Goal: Information Seeking & Learning: Learn about a topic

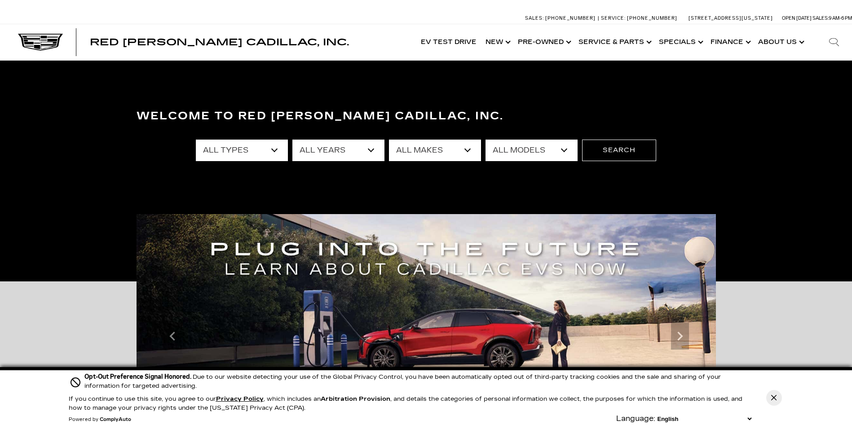
click at [372, 151] on select "All Years 2026 2025 2024 2023 2022 2021 2020 2019 2018 2017 2013" at bounding box center [338, 151] width 92 height 22
select select "2025"
click at [292, 140] on select "All Years 2026 2025 2024 2023 2022 2021 2020 2019 2018 2017 2013" at bounding box center [338, 151] width 92 height 22
click at [466, 151] on select "All Makes Cadillac GMC Toyota" at bounding box center [435, 151] width 92 height 22
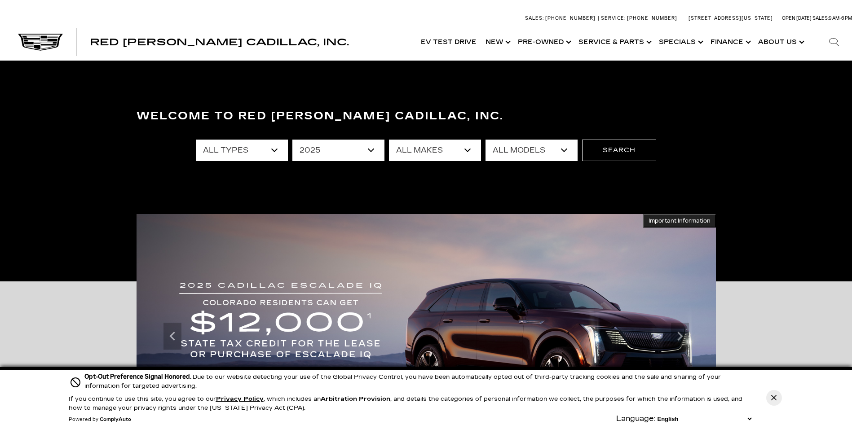
select select "Cadillac"
click at [389, 140] on select "All Makes Cadillac GMC Toyota" at bounding box center [435, 151] width 92 height 22
click at [571, 150] on select "All Models CT4 CT5 Escalade Escalade ESV ESCALADE IQ LYRIQ OPTIQ XT5 XT6" at bounding box center [531, 151] width 92 height 22
select select "OPTIQ"
click at [485, 140] on select "All Models CT4 CT5 Escalade Escalade ESV ESCALADE IQ LYRIQ OPTIQ XT5 XT6" at bounding box center [531, 151] width 92 height 22
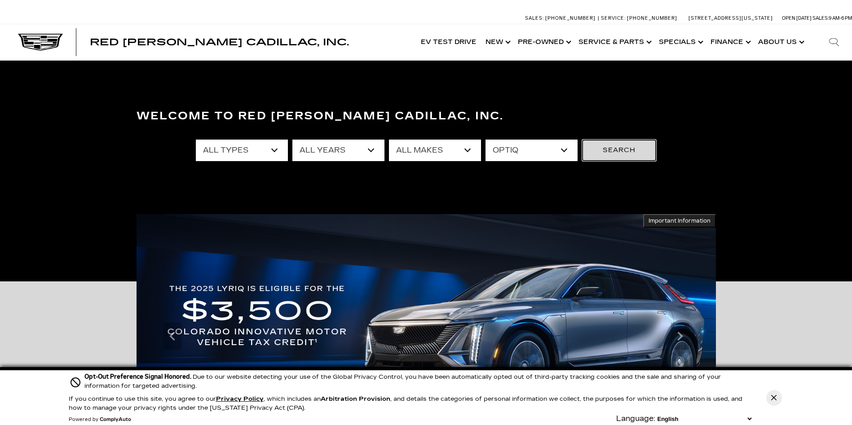
click at [615, 149] on button "Search" at bounding box center [619, 151] width 74 height 22
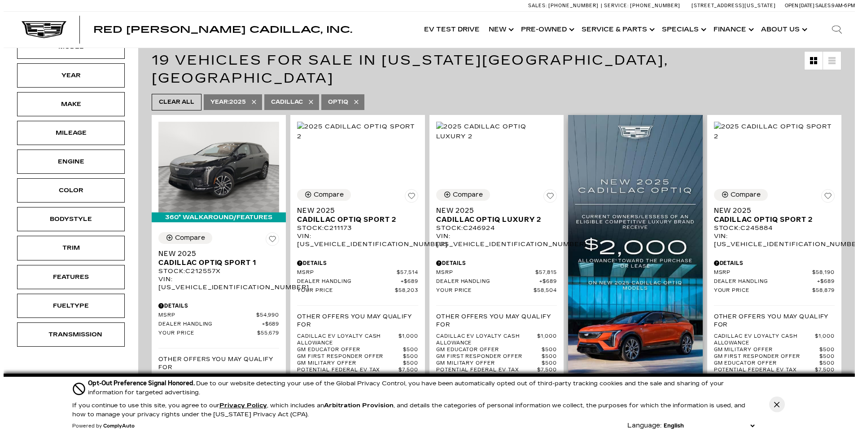
scroll to position [180, 0]
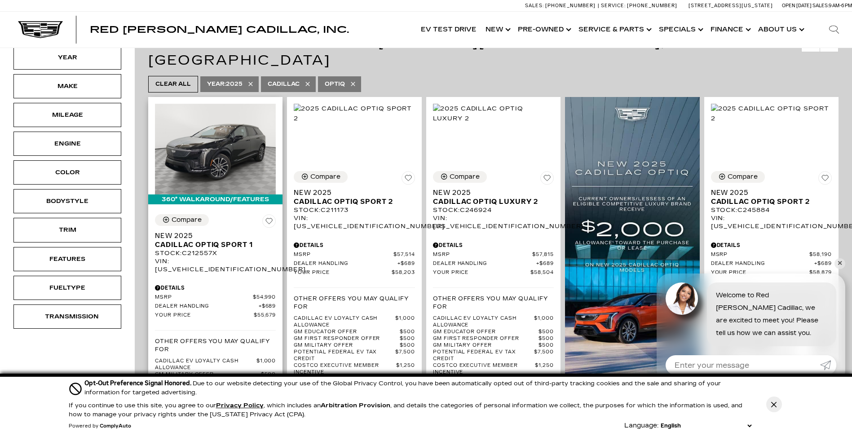
click at [193, 284] on div "Details" at bounding box center [215, 288] width 121 height 8
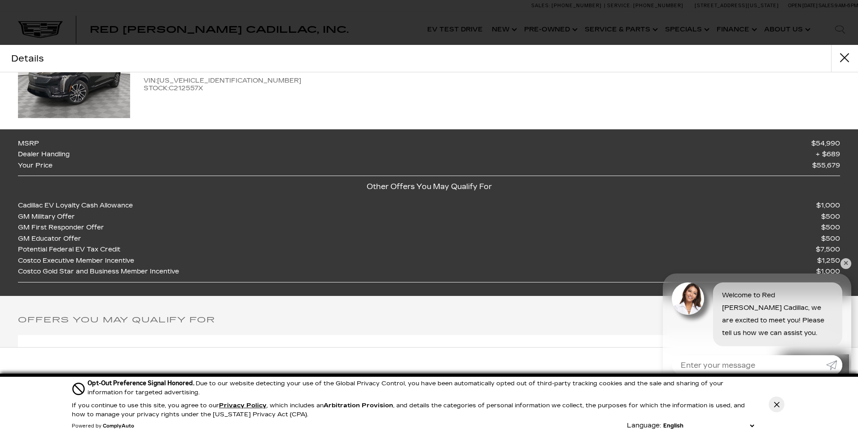
scroll to position [0, 0]
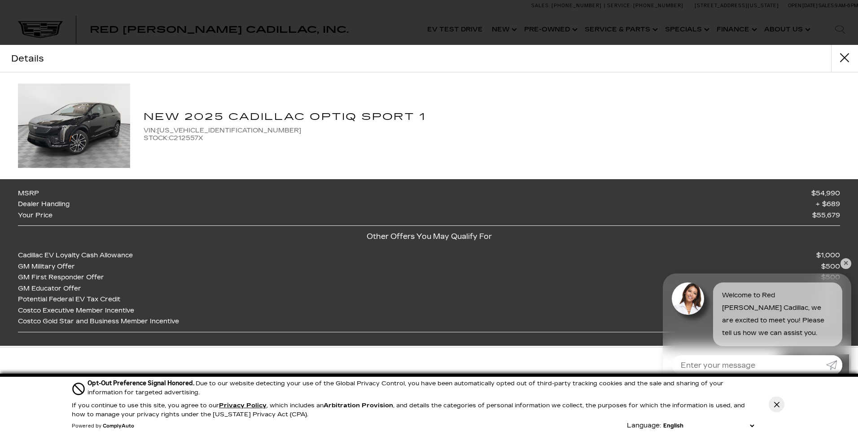
click at [74, 132] on img at bounding box center [74, 126] width 112 height 84
click at [91, 110] on img at bounding box center [74, 126] width 112 height 84
click at [844, 59] on button "close" at bounding box center [844, 58] width 27 height 27
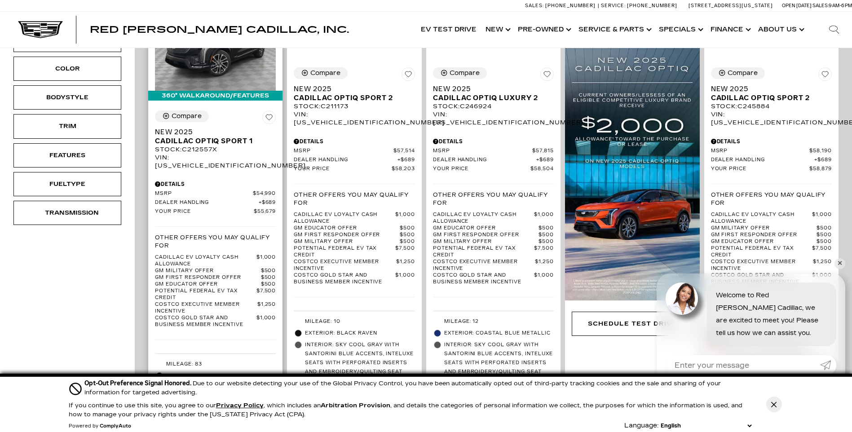
scroll to position [269, 0]
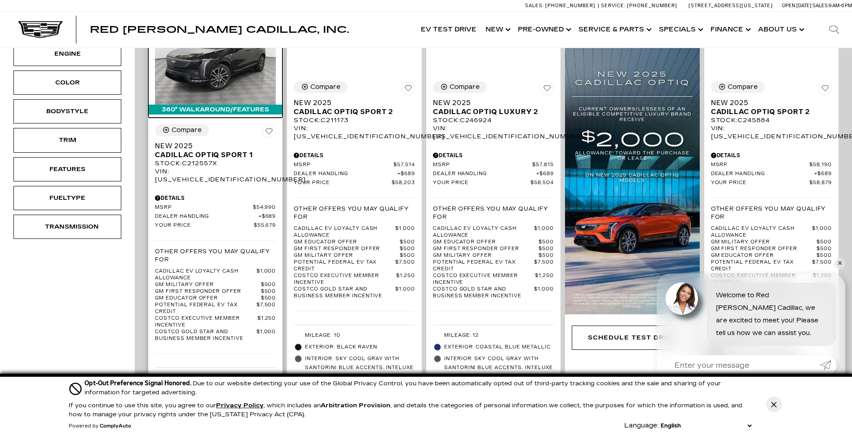
click at [200, 105] on div "360° WalkAround/Features" at bounding box center [215, 110] width 134 height 10
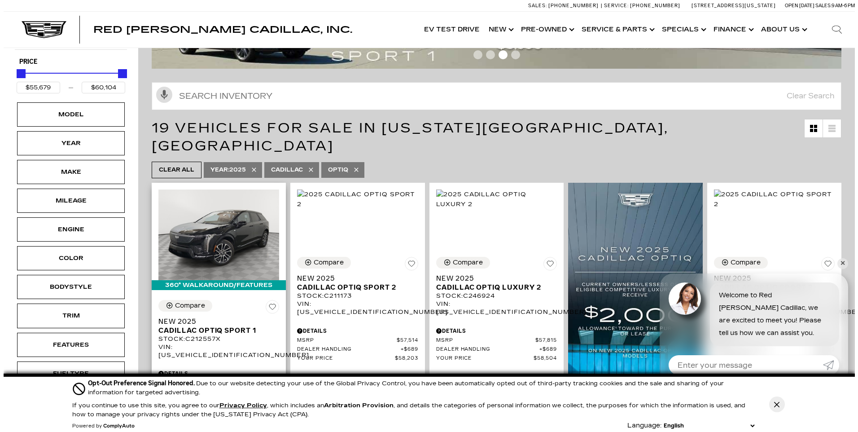
scroll to position [90, 0]
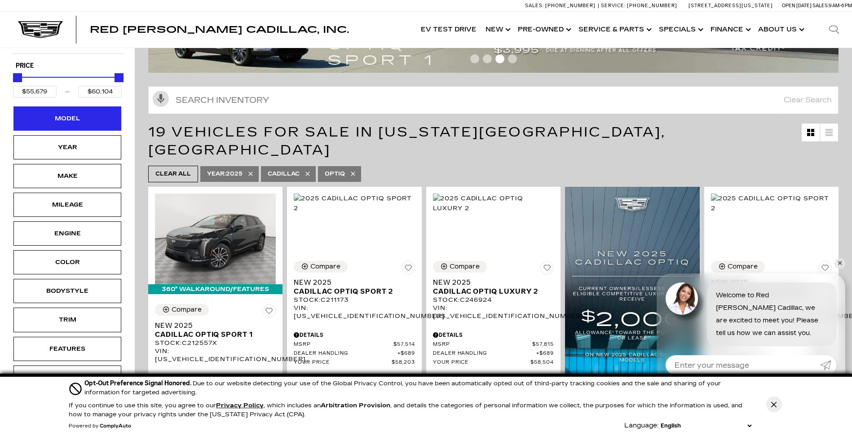
click at [79, 128] on div "Model" at bounding box center [67, 118] width 108 height 24
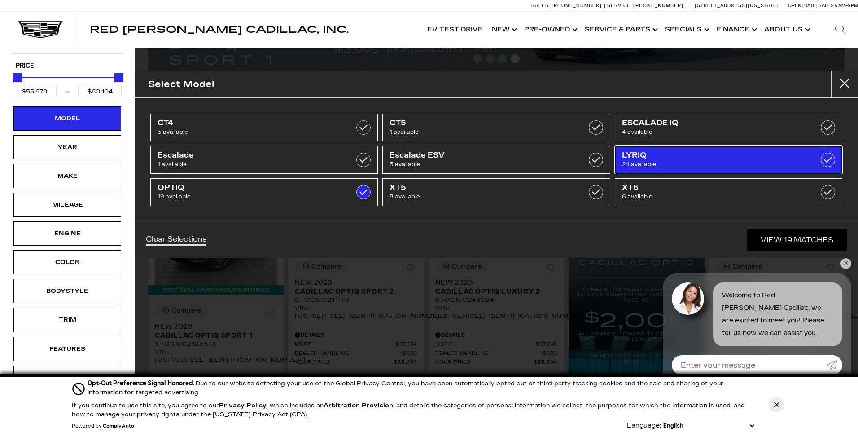
click at [825, 159] on label at bounding box center [828, 160] width 14 height 14
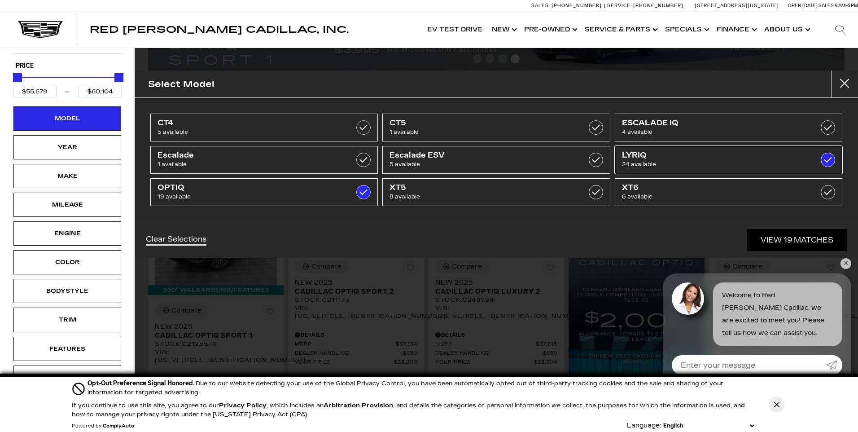
type input "$80,019"
checkbox input "true"
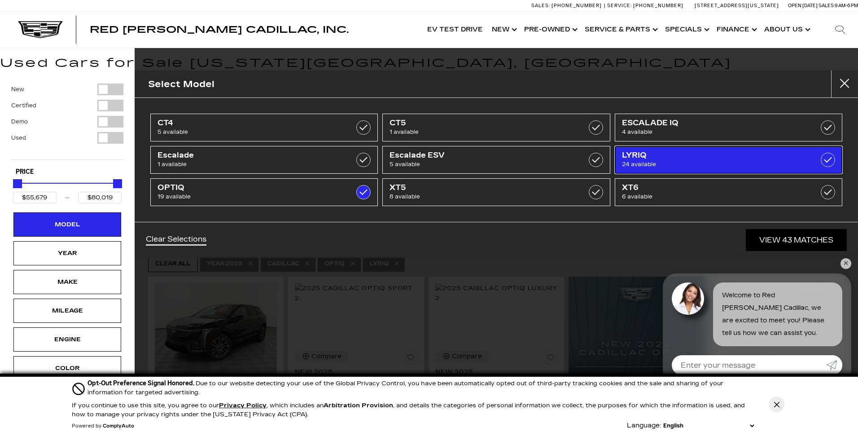
click at [639, 164] on span "24 available" at bounding box center [712, 164] width 181 height 9
type input "$60,104"
checkbox input "false"
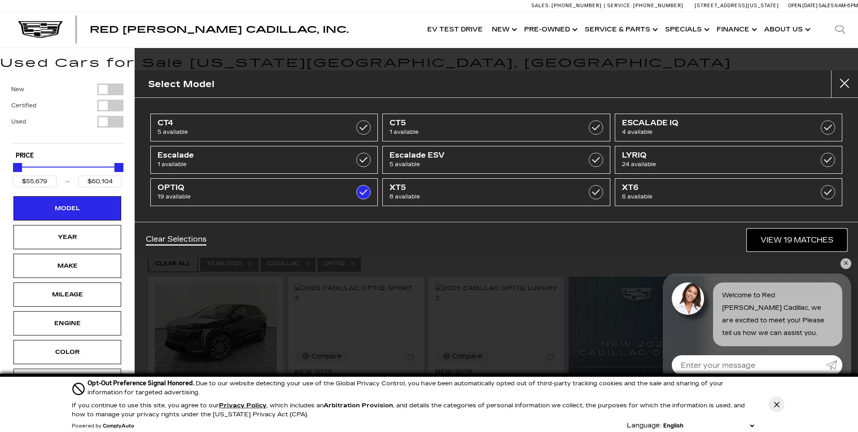
click at [792, 242] on link "View 19 Matches" at bounding box center [798, 240] width 100 height 22
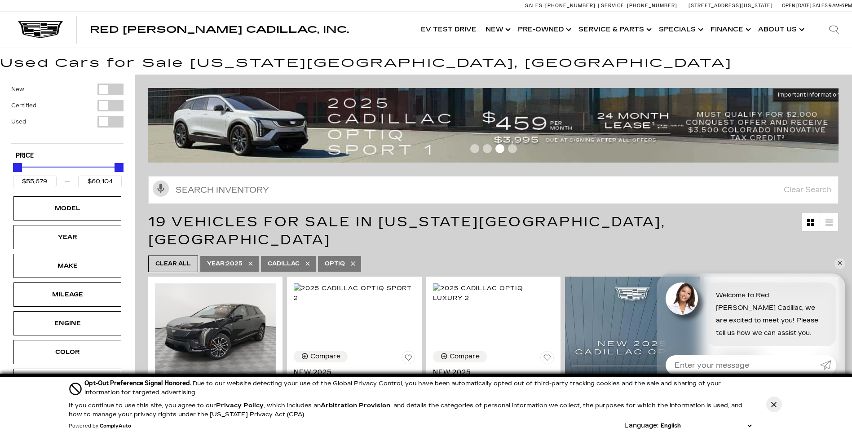
click at [355, 262] on icon at bounding box center [353, 264] width 4 height 4
type input "$50,049"
type input "$179,434"
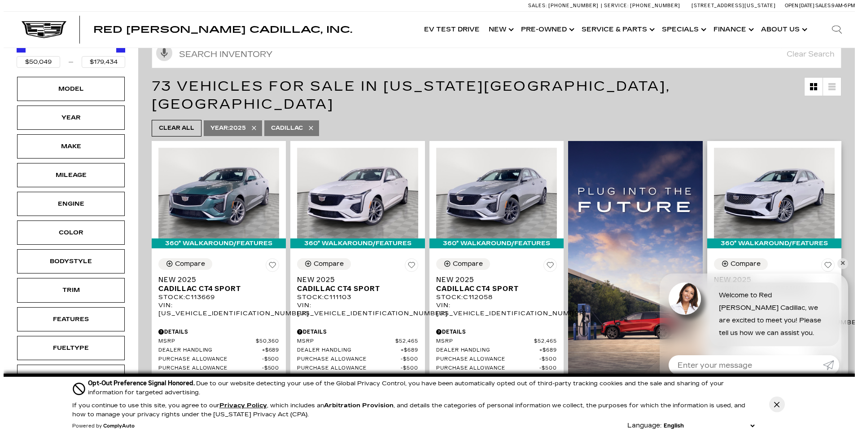
scroll to position [135, 0]
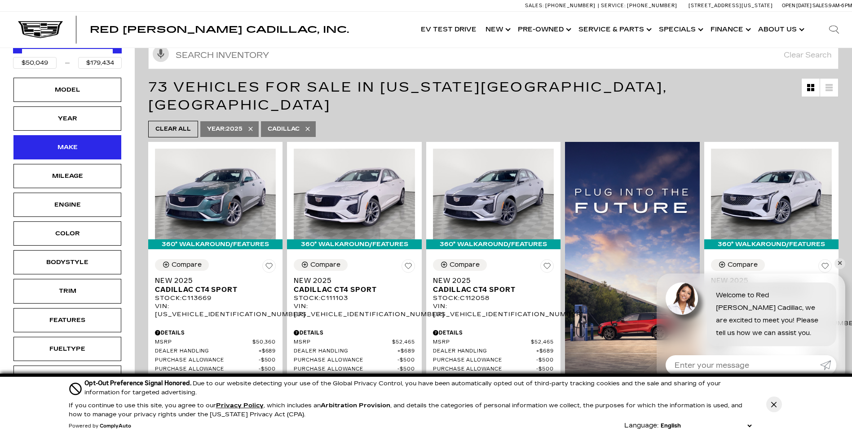
click at [78, 152] on div "Make" at bounding box center [67, 147] width 45 height 10
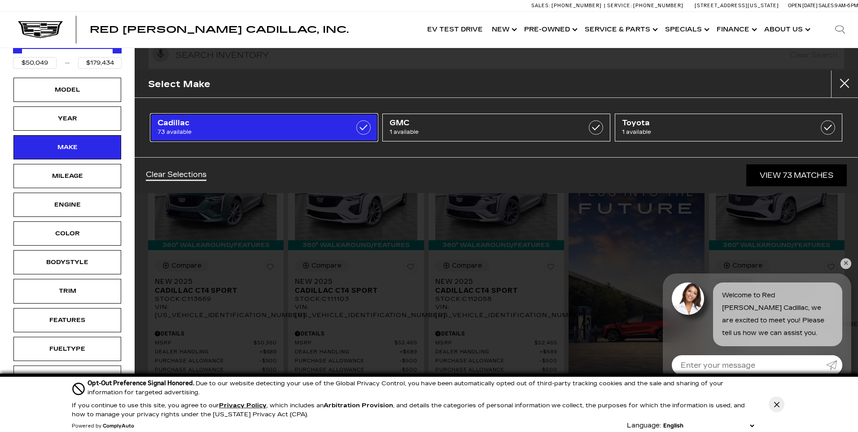
click at [267, 133] on span "73 available" at bounding box center [248, 132] width 181 height 9
type input "$45,189"
checkbox input "false"
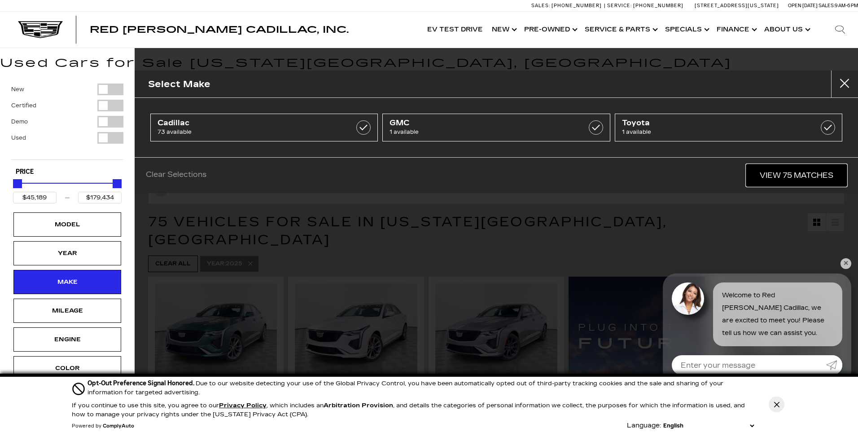
click at [800, 175] on link "View 75 Matches" at bounding box center [797, 175] width 101 height 22
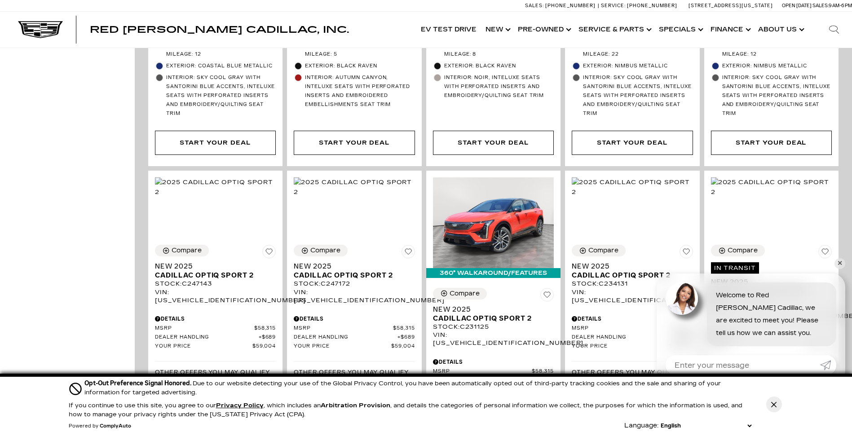
scroll to position [1392, 0]
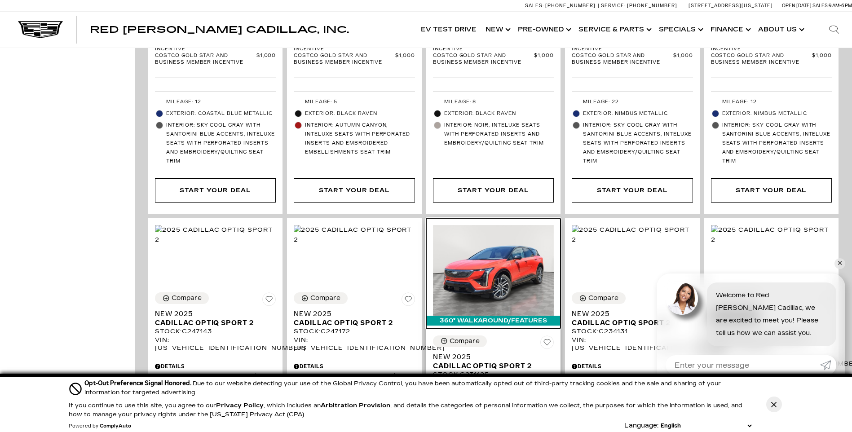
click at [488, 316] on div "360° WalkAround/Features" at bounding box center [493, 321] width 134 height 10
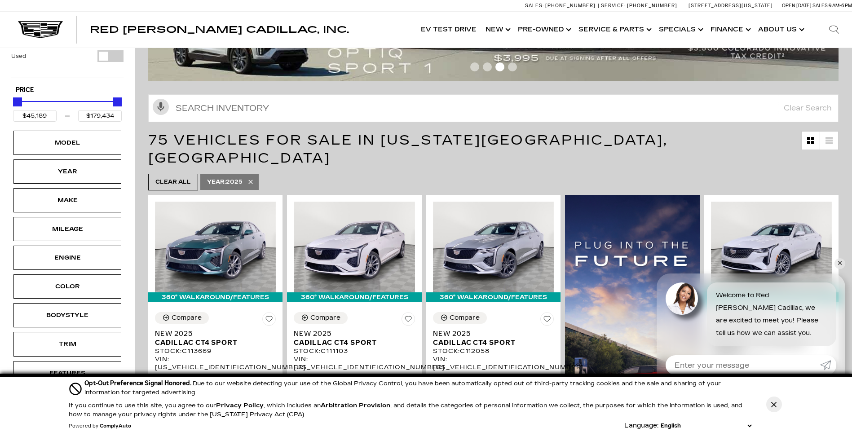
scroll to position [0, 0]
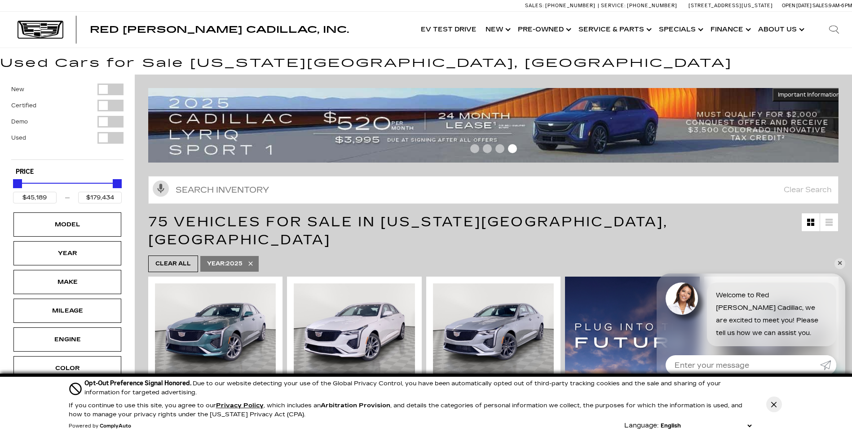
click at [35, 31] on img at bounding box center [40, 29] width 45 height 17
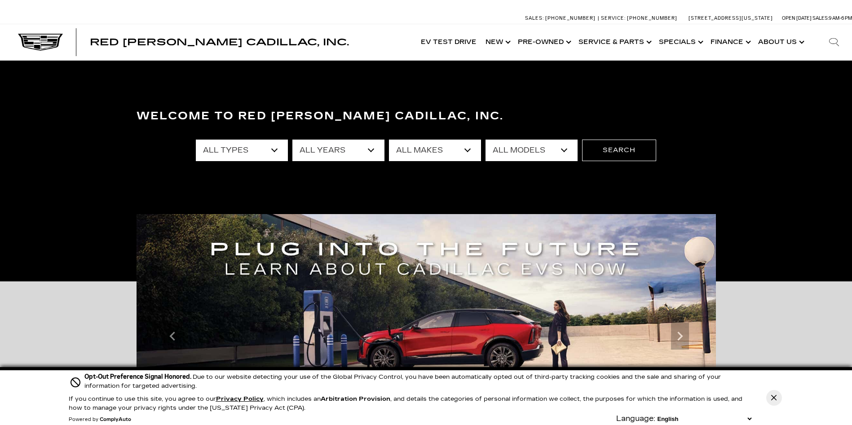
click at [271, 149] on select "All Types New Used Certified Used Demo" at bounding box center [242, 151] width 92 height 22
select select "New"
click at [196, 140] on select "All Types New Used Certified Used Demo" at bounding box center [242, 151] width 92 height 22
click at [373, 150] on select "All Years 2026 2025 2024" at bounding box center [338, 151] width 92 height 22
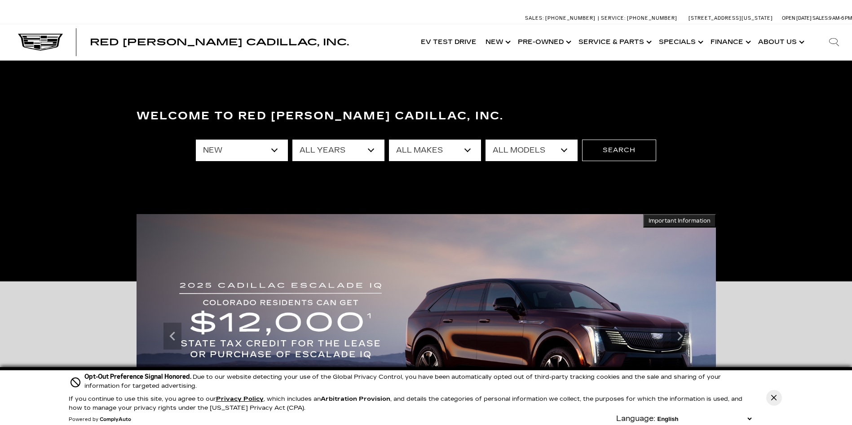
select select "2025"
click at [292, 140] on select "All Years 2026 2025 2024" at bounding box center [338, 151] width 92 height 22
click at [468, 147] on select "All Makes Cadillac" at bounding box center [435, 151] width 92 height 22
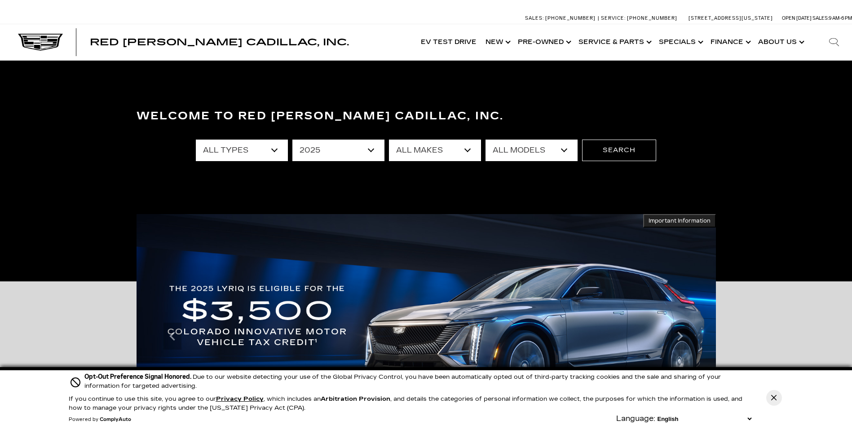
select select "Cadillac"
click at [389, 140] on select "All Makes Cadillac" at bounding box center [435, 151] width 92 height 22
click at [565, 149] on select "All Models CT4 Escalade Escalade ESV ESCALADE IQ LYRIQ OPTIQ XT5 XT6" at bounding box center [531, 151] width 92 height 22
select select "LYRIQ"
click at [485, 140] on select "All Models CT4 Escalade Escalade ESV ESCALADE IQ LYRIQ OPTIQ XT5 XT6" at bounding box center [531, 151] width 92 height 22
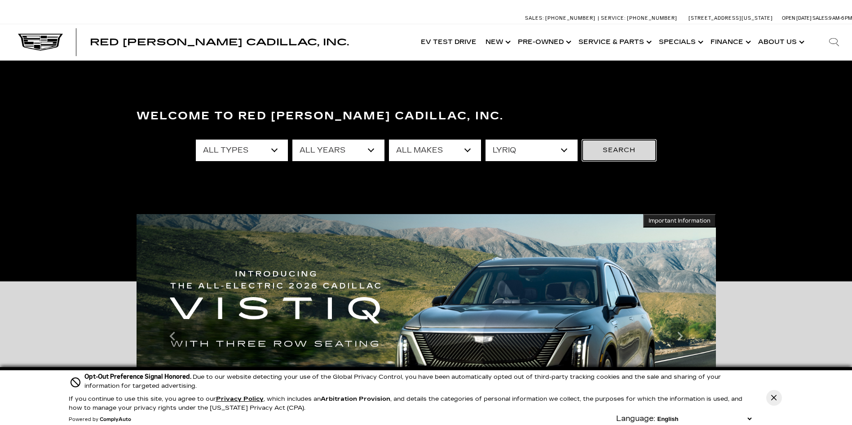
click at [615, 151] on button "Search" at bounding box center [619, 151] width 74 height 22
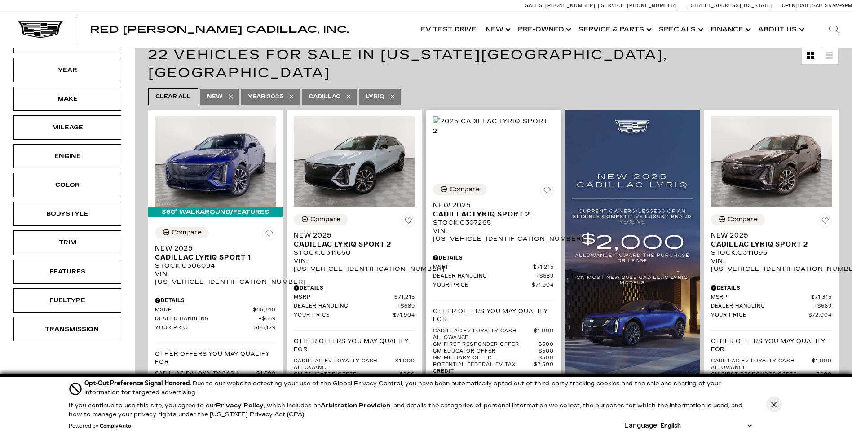
scroll to position [224, 0]
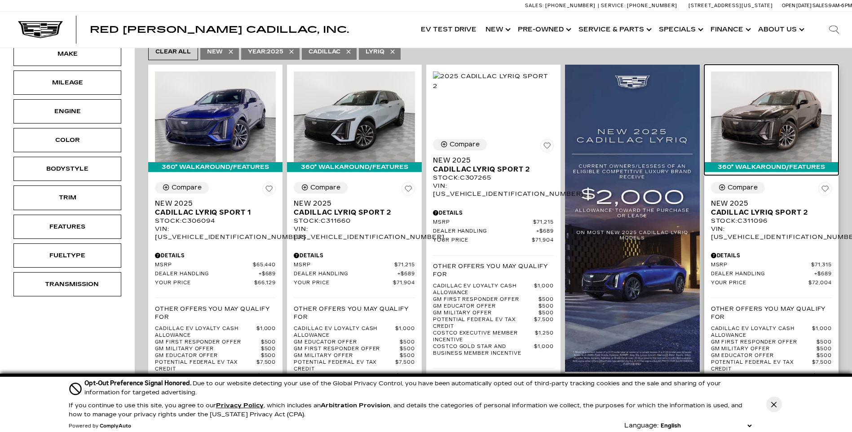
click at [779, 162] on div "360° WalkAround/Features" at bounding box center [771, 167] width 134 height 10
